Goal: Browse casually: Explore the website without a specific task or goal

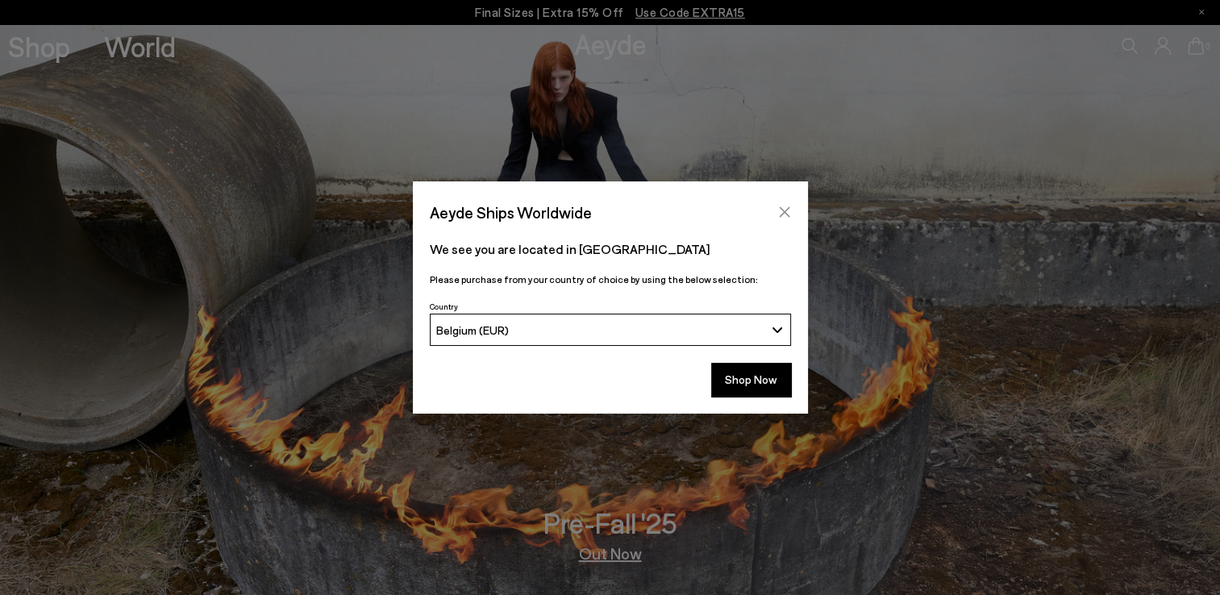
click at [781, 218] on icon "Close" at bounding box center [784, 212] width 13 height 13
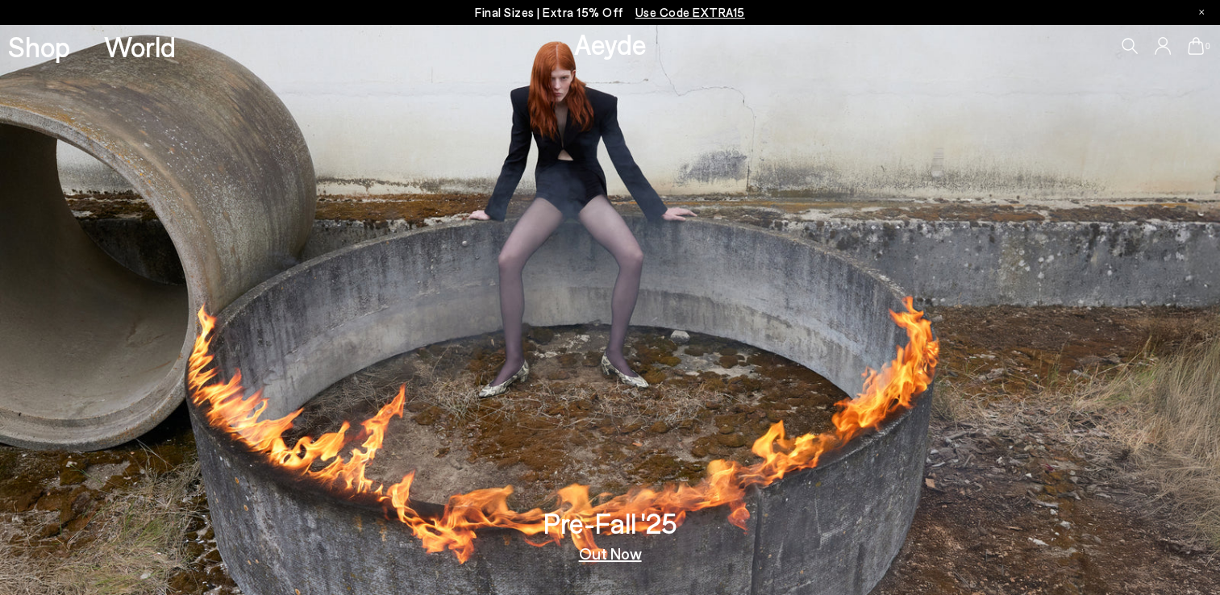
click at [606, 560] on link "Out Now" at bounding box center [610, 553] width 63 height 16
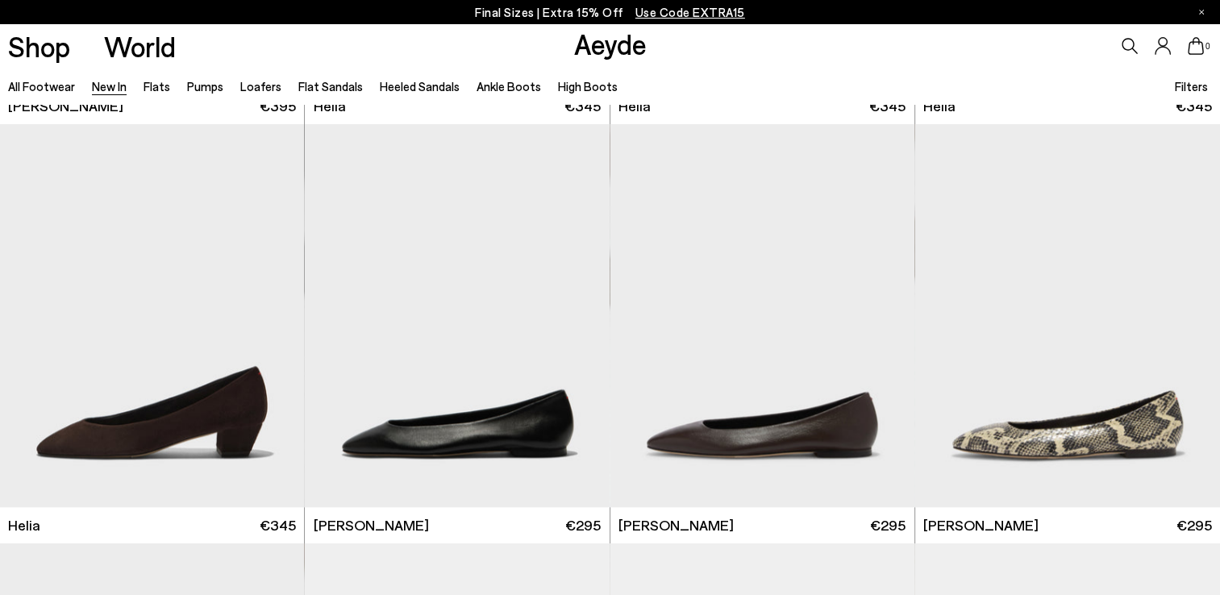
scroll to position [1877, 0]
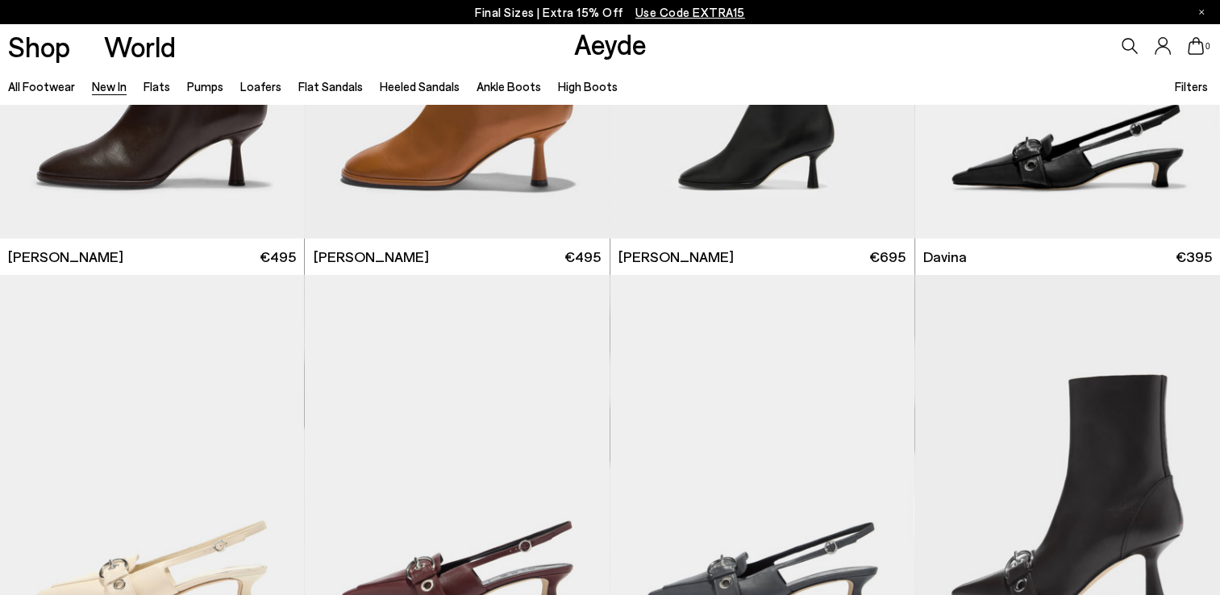
scroll to position [4872, 0]
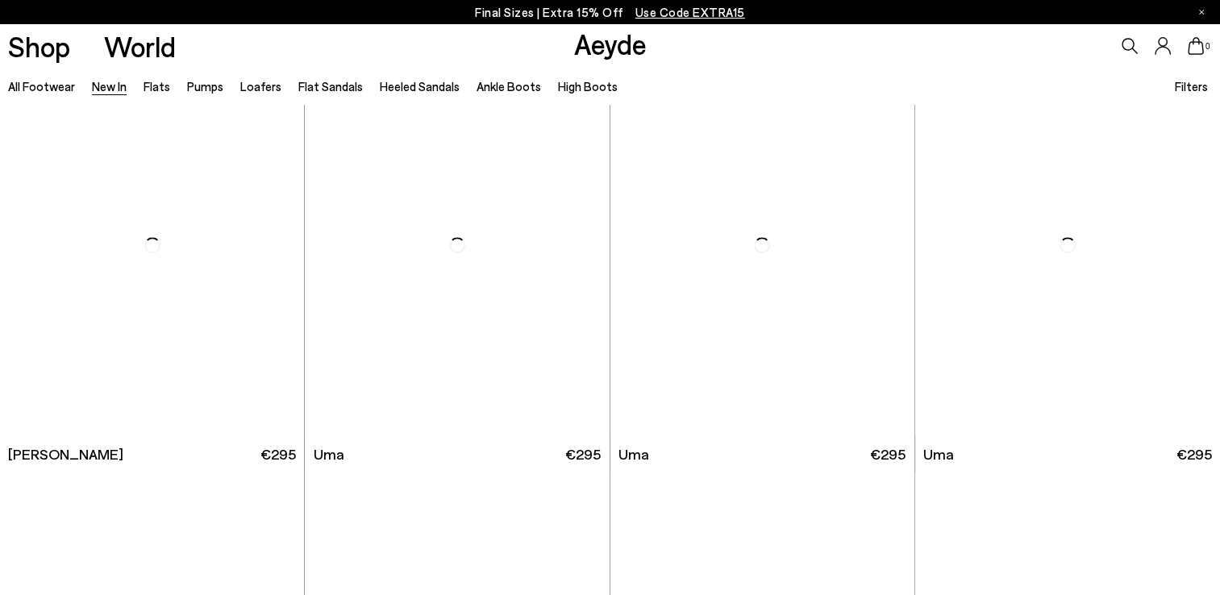
scroll to position [7722, 0]
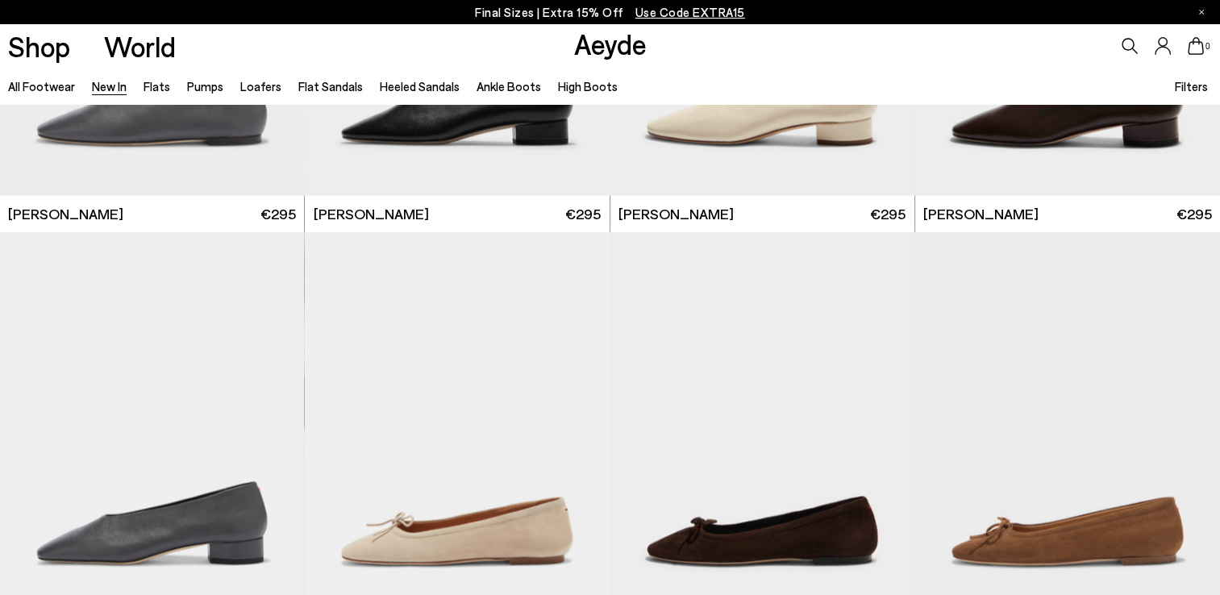
scroll to position [9532, 0]
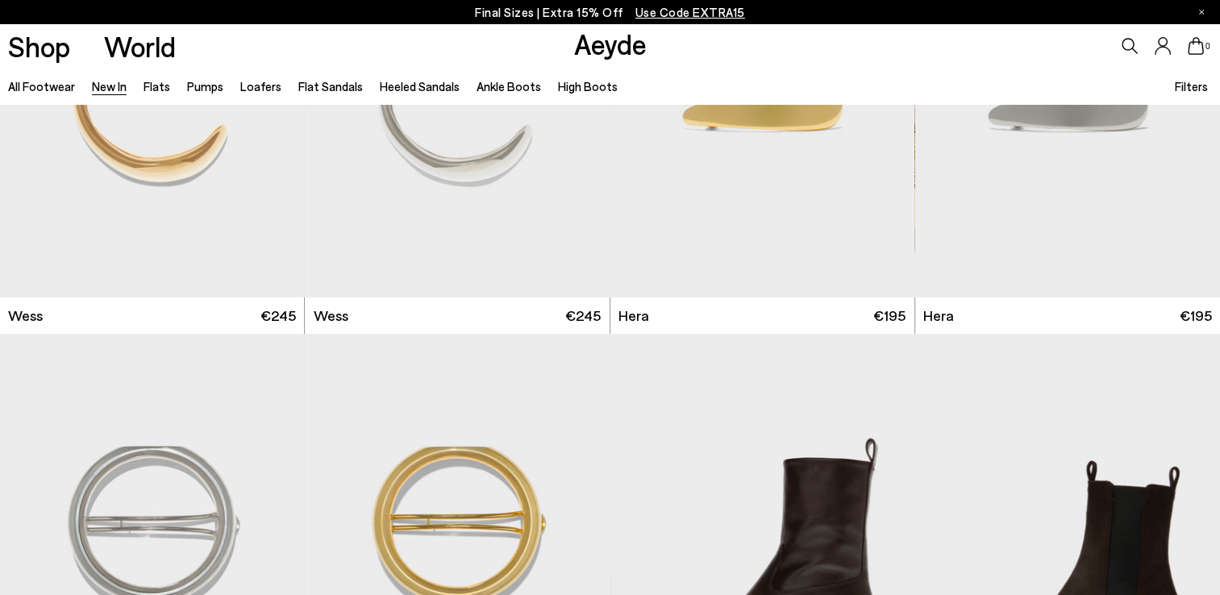
scroll to position [11751, 0]
